Goal: Task Accomplishment & Management: Manage account settings

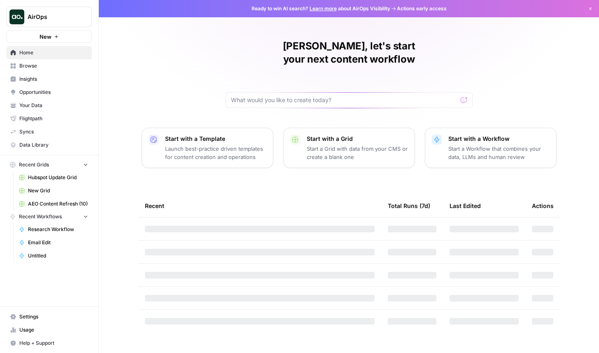
click at [64, 67] on span "Browse" at bounding box center [53, 65] width 69 height 7
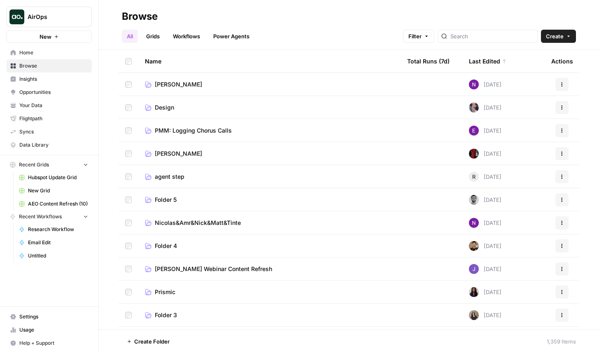
click at [54, 316] on span "Settings" at bounding box center [53, 316] width 69 height 7
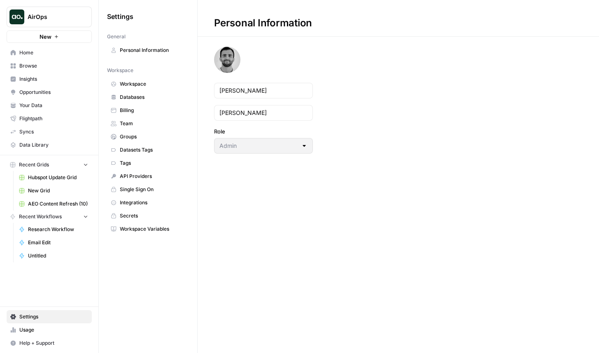
click at [161, 203] on span "Integrations" at bounding box center [152, 202] width 65 height 7
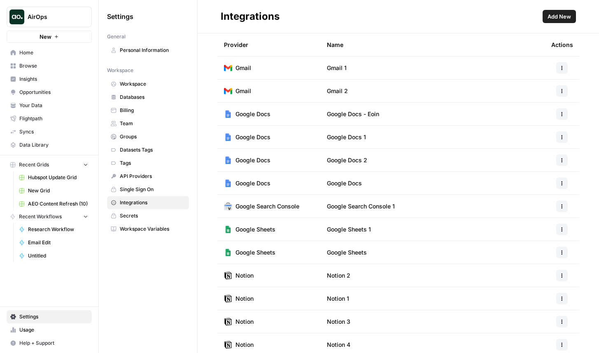
click at [564, 20] on span "Add New" at bounding box center [558, 16] width 23 height 8
